Goal: Information Seeking & Learning: Find specific fact

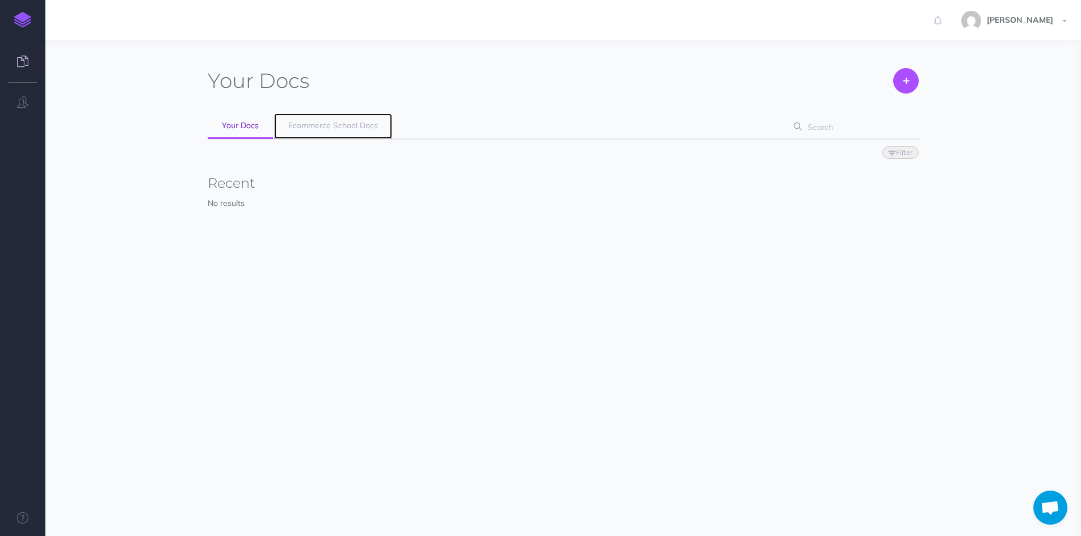
click at [301, 123] on span "Ecommerce School Docs" at bounding box center [333, 125] width 90 height 10
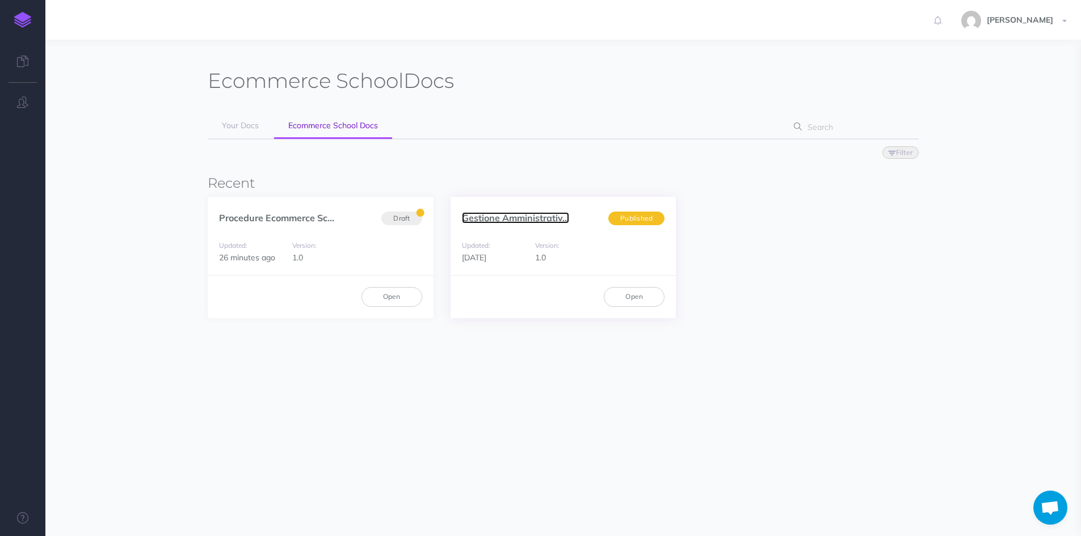
click at [465, 216] on link "Gestione Amministrativ..." at bounding box center [515, 217] width 107 height 11
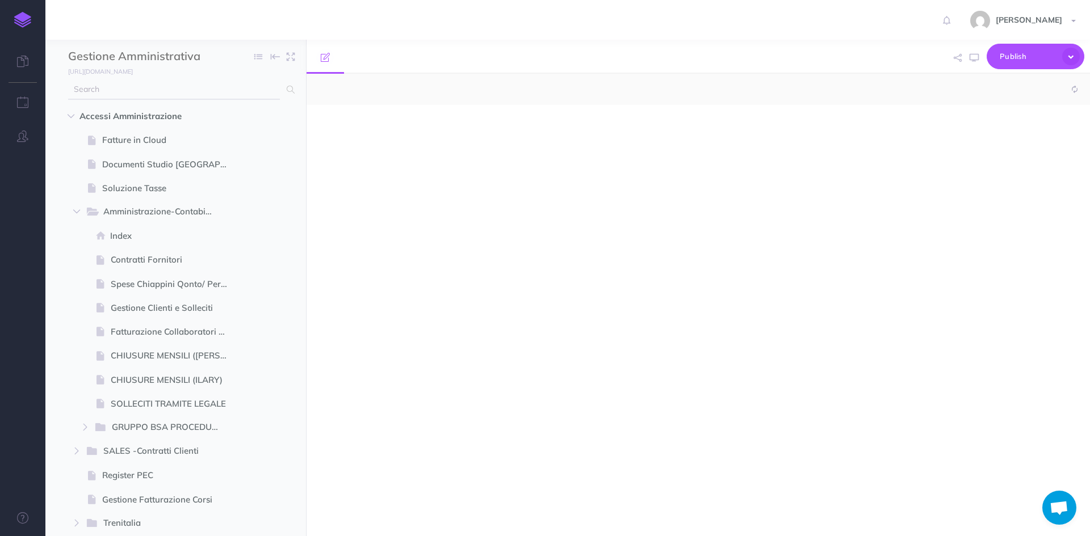
click at [182, 87] on input "text" at bounding box center [174, 89] width 212 height 20
select select "null"
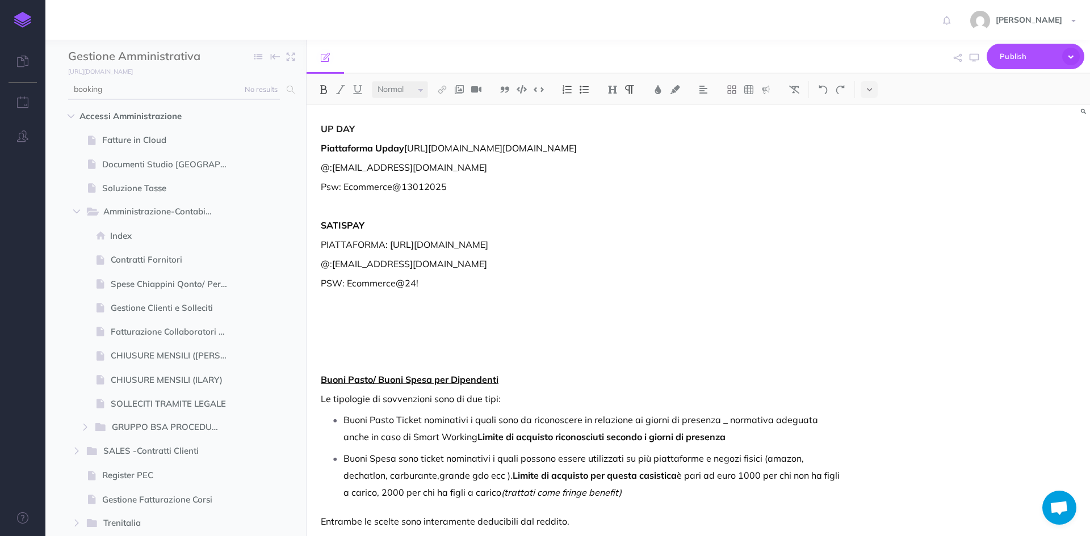
type input "booking"
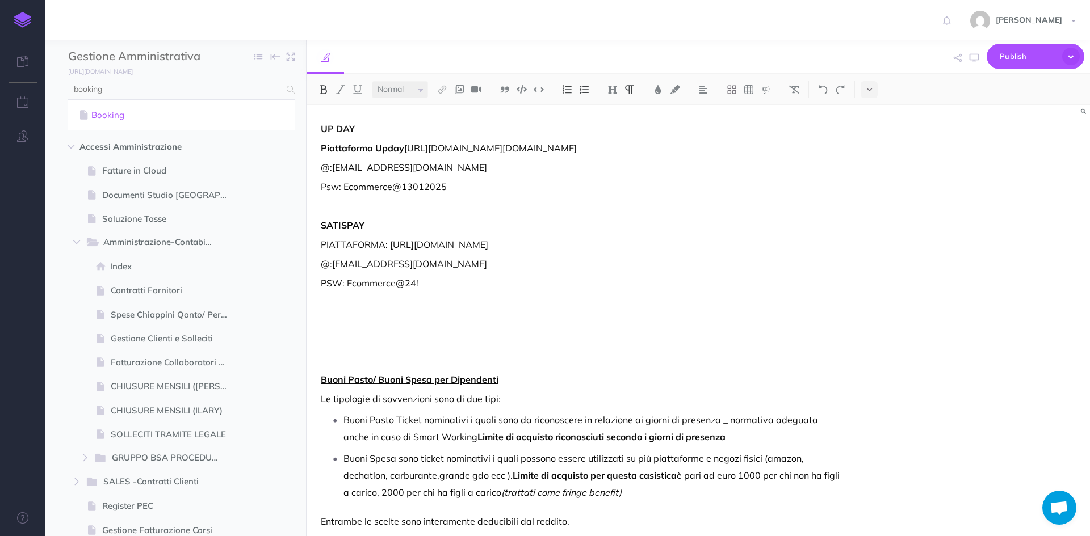
click at [99, 116] on link "Booking" at bounding box center [181, 115] width 209 height 14
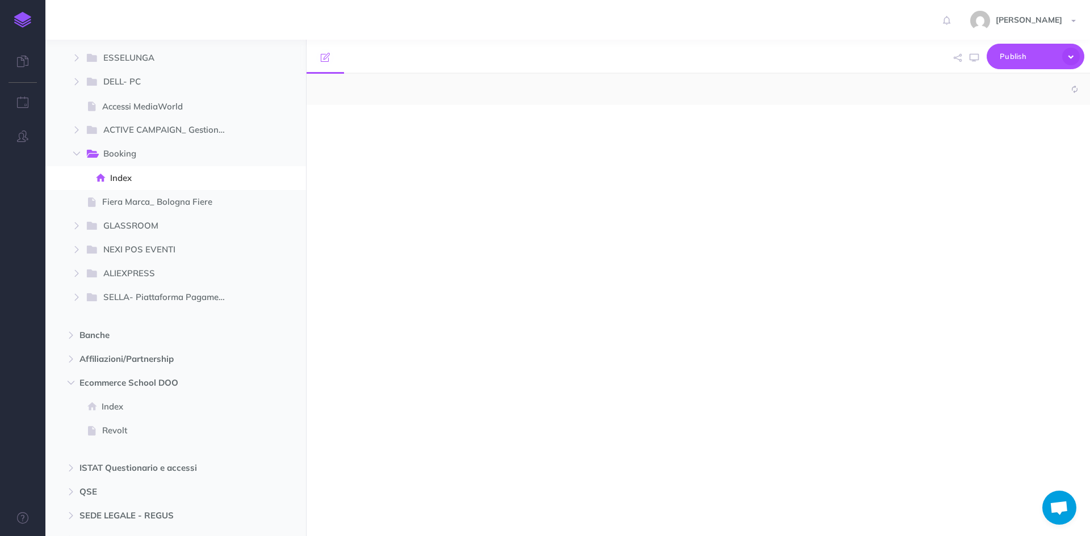
select select "null"
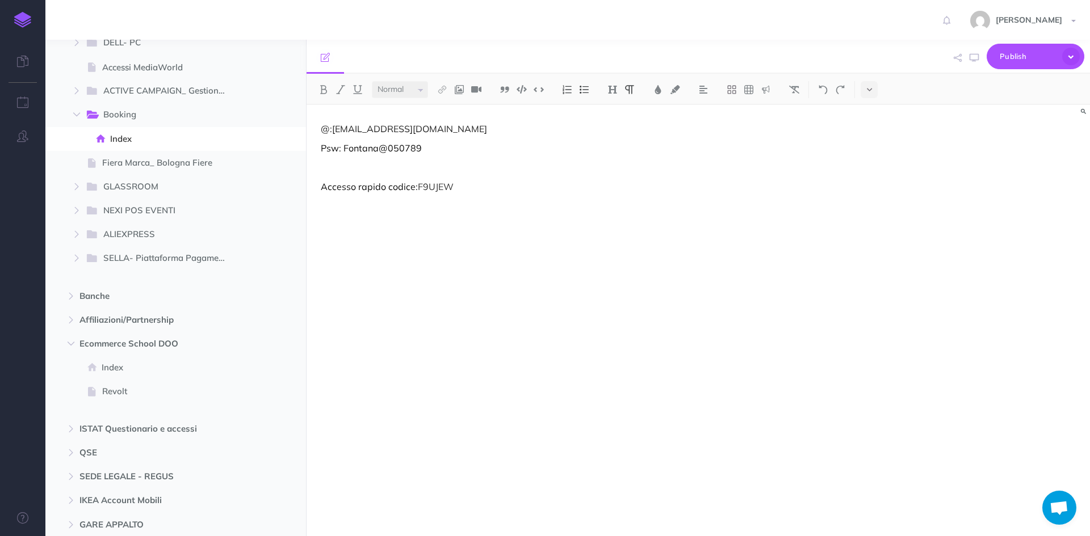
scroll to position [1454, 0]
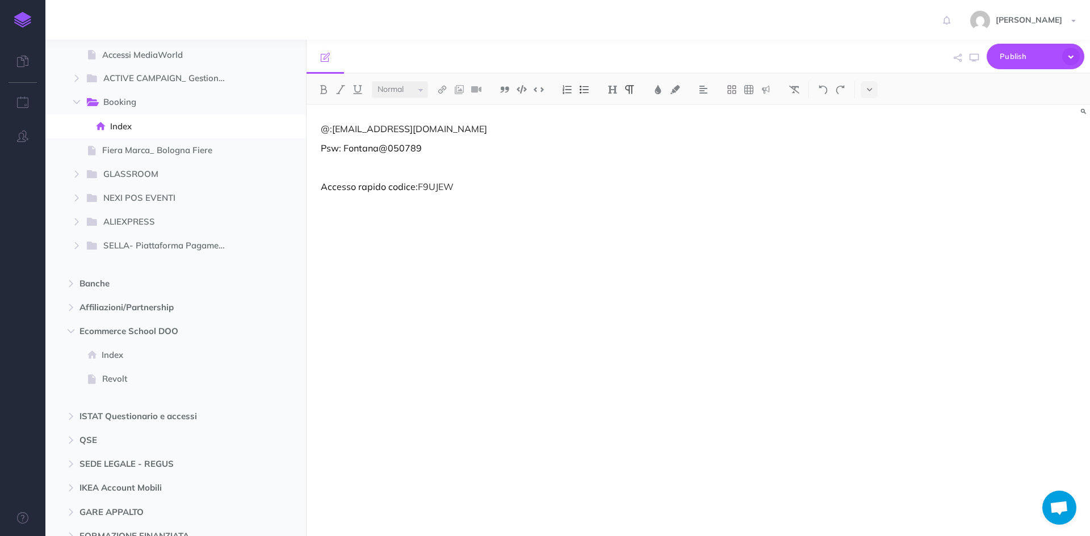
drag, startPoint x: 491, startPoint y: 130, endPoint x: 331, endPoint y: 127, distance: 160.1
click at [331, 127] on p "@:ilary.fontana@ecommerce-school.it" at bounding box center [581, 129] width 520 height 14
copy p "ilary.fontana@ecommerce-school.it"
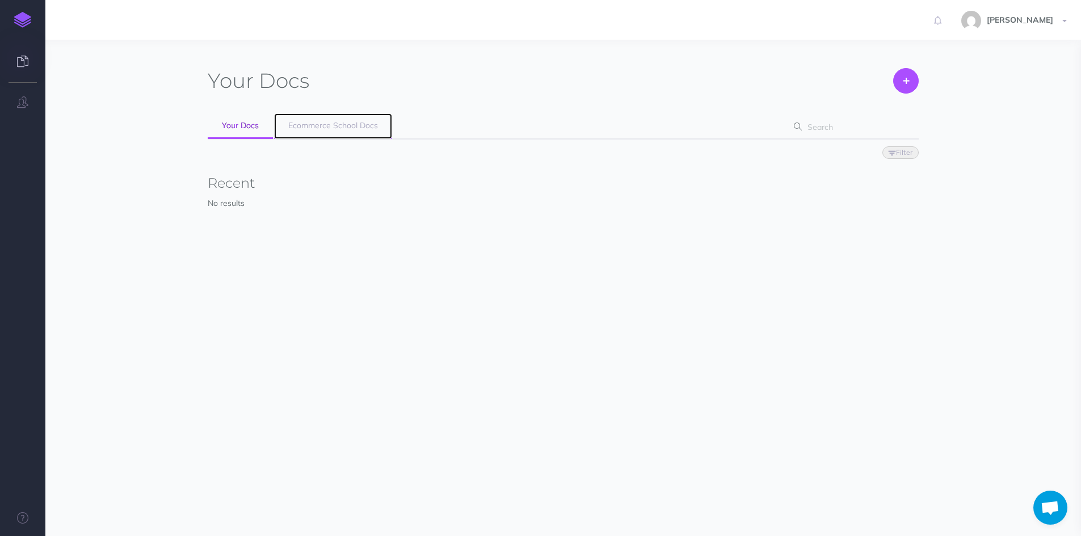
click at [324, 127] on span "Ecommerce School Docs" at bounding box center [333, 125] width 90 height 10
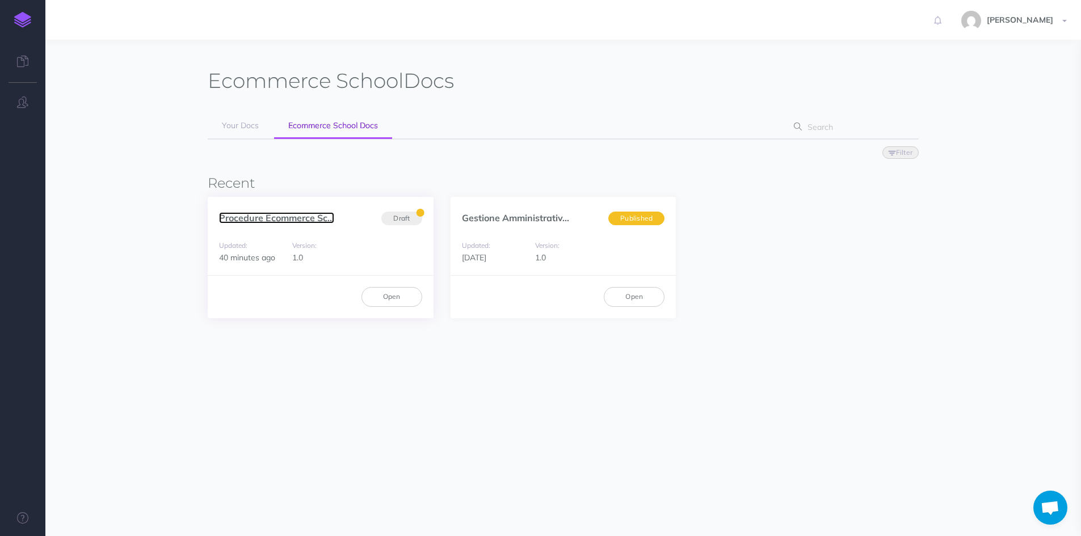
click at [293, 216] on link "Procedure Ecommerce Sc..." at bounding box center [276, 217] width 115 height 11
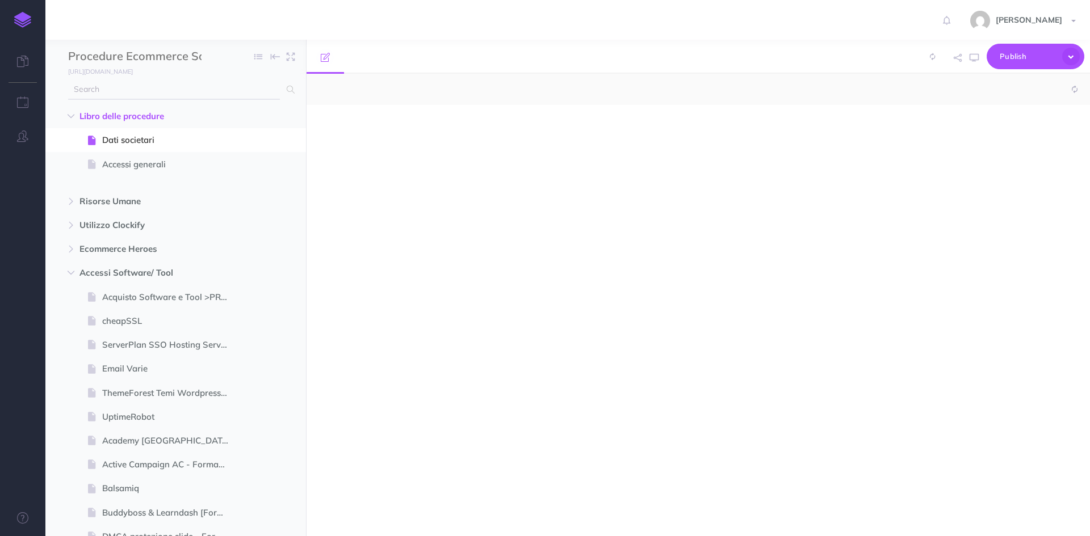
click at [86, 92] on input "text" at bounding box center [174, 89] width 212 height 20
select select "null"
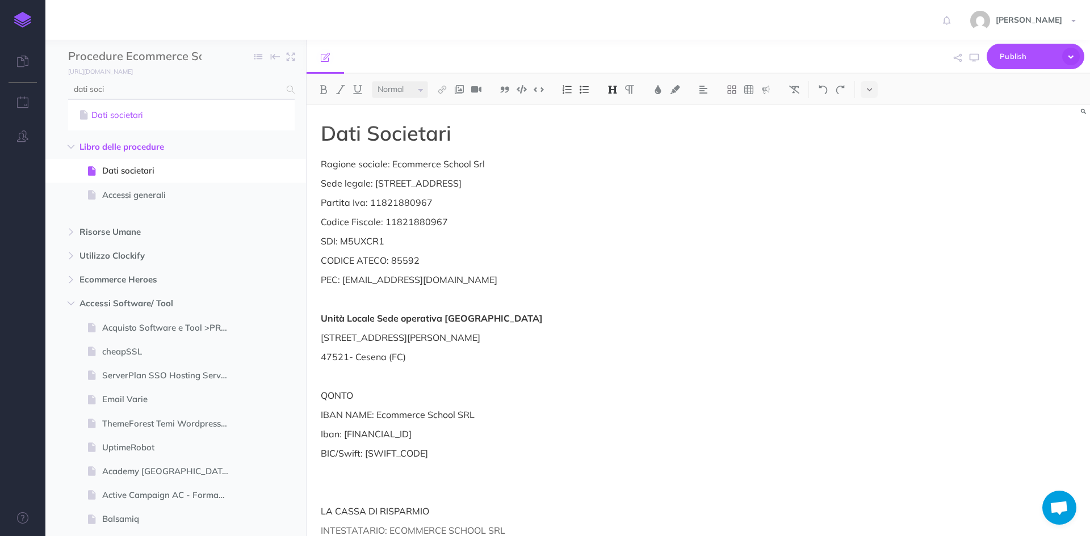
type input "dati soci"
click at [119, 121] on link "Dati societari" at bounding box center [181, 115] width 209 height 14
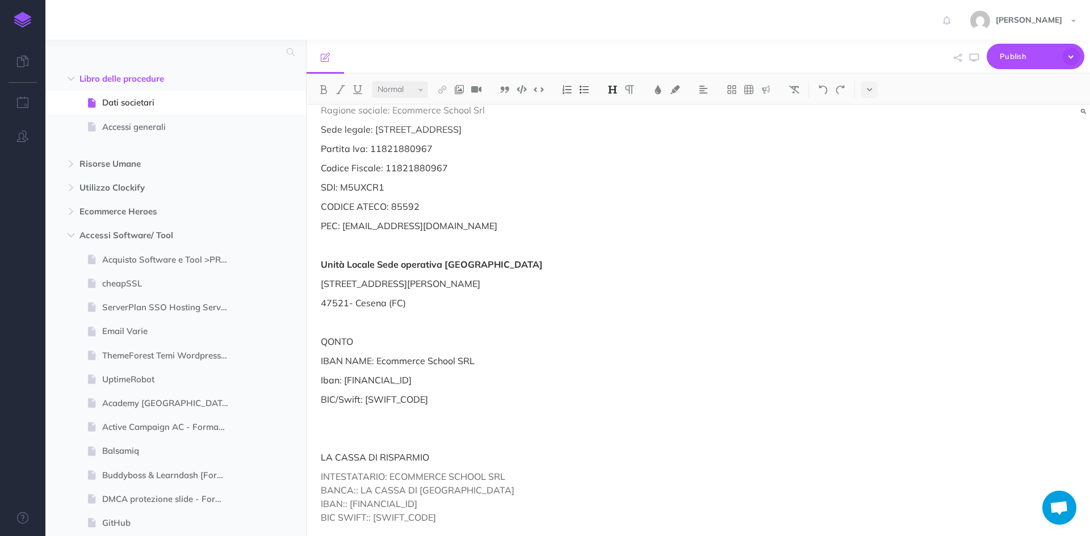
scroll to position [161, 0]
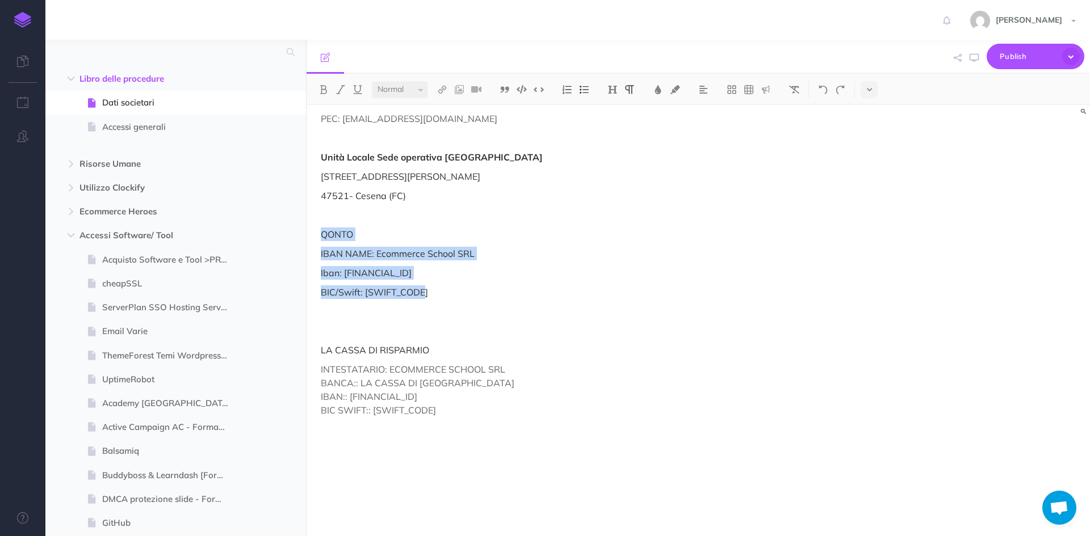
drag, startPoint x: 316, startPoint y: 236, endPoint x: 480, endPoint y: 291, distance: 173.1
click at [480, 291] on div "Dati Societari Ragione sociale: Ecommerce School Srl Sede legale: [STREET_ADDRE…" at bounding box center [581, 240] width 548 height 593
copy div "QONTO IBAN NAME: Ecommerce School SRL Iban: [FINANCIAL_ID] BIC/Swift: [SWIFT_CO…"
